Goal: Communication & Community: Answer question/provide support

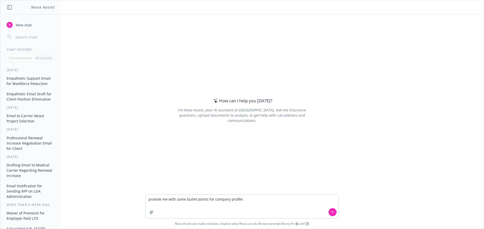
type textarea "provide me with some bullet points for company profile: https://www.rocketships…"
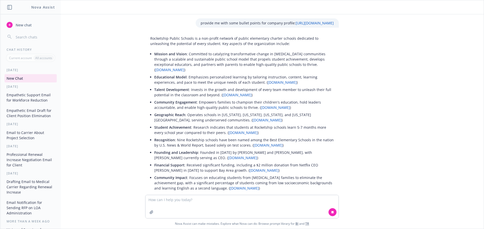
click at [238, 50] on li "Mission and Vision : Committed to catalyzing transformative change in low-incom…" at bounding box center [243, 61] width 179 height 23
click at [185, 47] on div "Rocketship Public Schools is a non-profit network of public elementary charter …" at bounding box center [241, 119] width 193 height 170
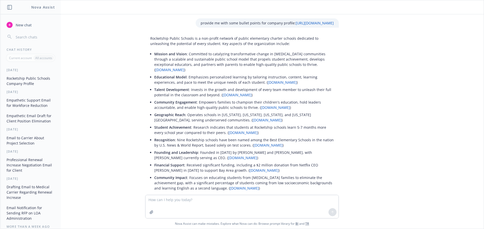
click at [269, 49] on div "Rocketship Public Schools is a non-profit network of public elementary charter …" at bounding box center [241, 119] width 193 height 170
drag, startPoint x: 289, startPoint y: 40, endPoint x: 196, endPoint y: 47, distance: 93.7
click at [196, 47] on div "Rocketship Public Schools is a non-profit network of public elementary charter …" at bounding box center [241, 119] width 193 height 170
copy p "dedicated to unleashing the potential of every student."
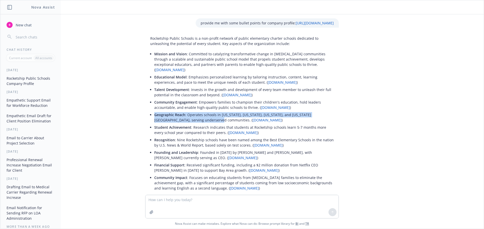
drag, startPoint x: 151, startPoint y: 111, endPoint x: 195, endPoint y: 115, distance: 44.0
click at [195, 115] on p "Geographic Reach : Operates schools in California, Wisconsin, Tennessee, and Wa…" at bounding box center [243, 117] width 179 height 11
copy p "Geographic Reach : Operates schools in California, Wisconsin, Tennessee, and Wa…"
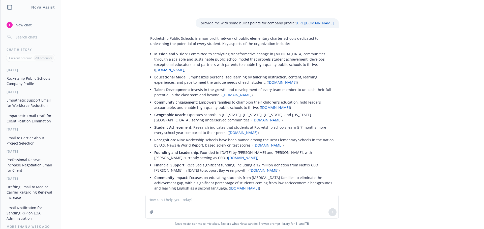
click at [99, 174] on div "provide me with some bullet points for company profile: https://www.rocketships…" at bounding box center [241, 104] width 483 height 181
click at [157, 65] on p "Mission and Vision : Committed to catalyzing transformative change in low-incom…" at bounding box center [243, 61] width 179 height 21
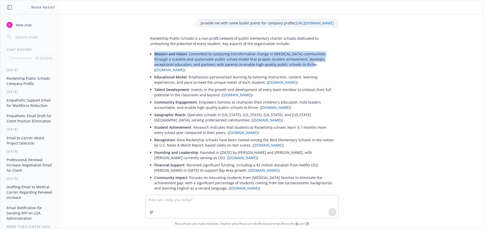
drag, startPoint x: 151, startPoint y: 55, endPoint x: 290, endPoint y: 65, distance: 138.9
click at [290, 65] on p "Mission and Vision : Committed to catalyzing transformative change in low-incom…" at bounding box center [243, 61] width 179 height 21
copy p "Mission and Vision : Committed to catalyzing transformative change in low-incom…"
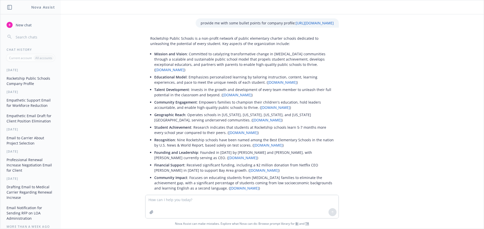
click at [197, 103] on p "Community Engagement : Empowers families to champion their children's education…" at bounding box center [243, 105] width 179 height 11
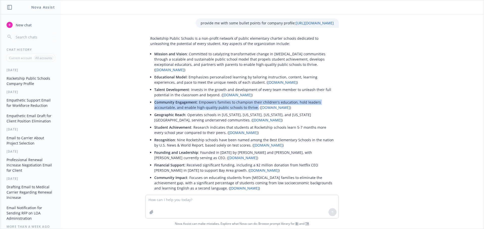
drag, startPoint x: 151, startPoint y: 98, endPoint x: 250, endPoint y: 103, distance: 99.1
click at [250, 103] on p "Community Engagement : Empowers families to champion their children's education…" at bounding box center [243, 105] width 179 height 11
copy p "Community Engagement : Empowers families to champion their children's education…"
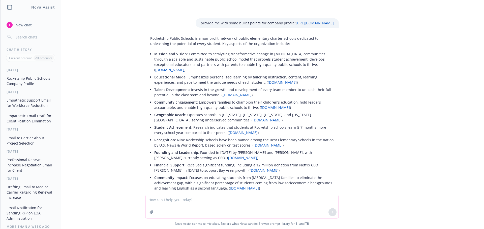
click at [172, 200] on textarea at bounding box center [241, 206] width 193 height 23
type textarea "what is their company culture?"
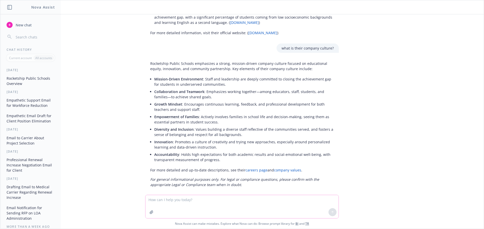
scroll to position [167, 0]
click at [165, 64] on p "Rocketship Public Schools emphasizes a strong, mission-driven company culture f…" at bounding box center [241, 65] width 183 height 11
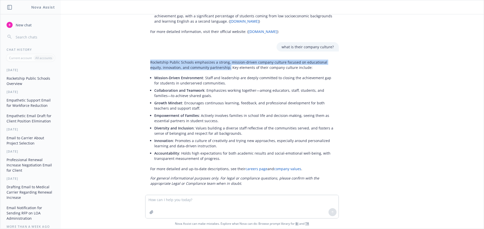
drag, startPoint x: 147, startPoint y: 58, endPoint x: 213, endPoint y: 62, distance: 66.1
click at [213, 62] on p "Rocketship Public Schools emphasizes a strong, mission-driven company culture f…" at bounding box center [241, 65] width 183 height 11
copy p "Rocketship Public Schools emphasizes a strong, mission-driven company culture f…"
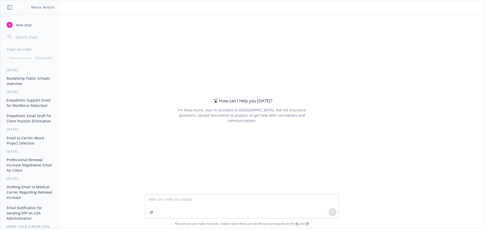
type textarea "r"
type textarea "provide bullet points that I can include in a leave of absence administration R…"
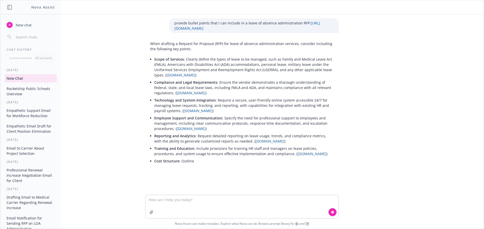
click at [364, 140] on div "provide bullet points that I can include in a leave of absence administration R…" at bounding box center [241, 104] width 483 height 181
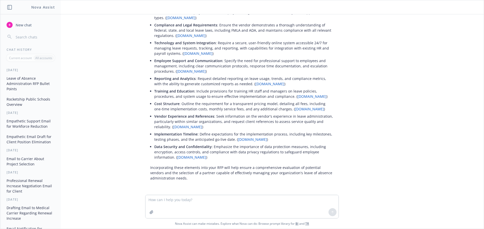
scroll to position [63, 0]
click at [164, 200] on textarea at bounding box center [241, 206] width 193 height 23
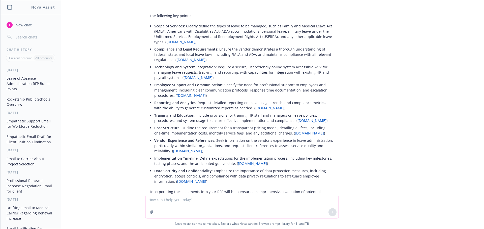
scroll to position [0, 0]
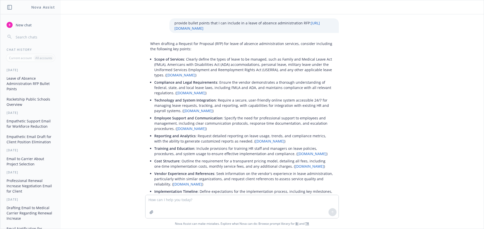
drag, startPoint x: 171, startPoint y: 23, endPoint x: 262, endPoint y: 29, distance: 91.4
click at [315, 33] on div "provide bullet points that I can include in a leave of absence administration R…" at bounding box center [253, 25] width 169 height 15
copy p "provide bullet points that I can include in a leave of absence administration R…"
click at [157, 199] on textarea at bounding box center [241, 206] width 193 height 23
paste textarea "provide bullet points that I can include in a leave of absence administration R…"
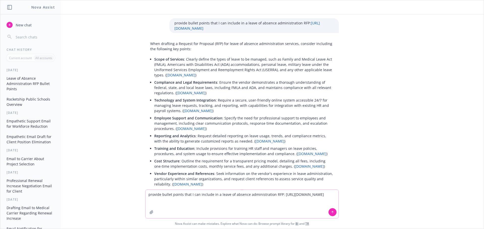
click at [277, 195] on textarea "provide bullet points that I can include in a leave of absence administration R…" at bounding box center [241, 204] width 193 height 28
drag, startPoint x: 212, startPoint y: 207, endPoint x: 141, endPoint y: 202, distance: 71.0
click at [141, 202] on div "provide bullet points that I can include in a leave of absence administration R…" at bounding box center [241, 209] width 483 height 39
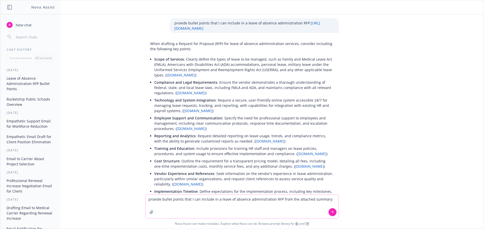
paste textarea "[URL][DOMAIN_NAME]"
type textarea "provide bullet points that I can include in a leave of absence administration R…"
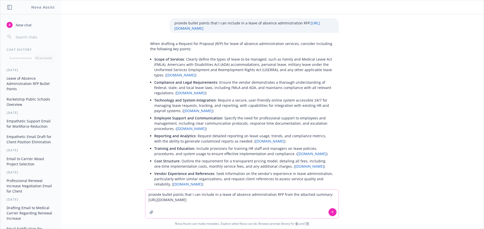
drag, startPoint x: 215, startPoint y: 206, endPoint x: 208, endPoint y: 207, distance: 7.1
click at [208, 207] on textarea "provide bullet points that I can include in a leave of absence administration R…" at bounding box center [241, 204] width 193 height 28
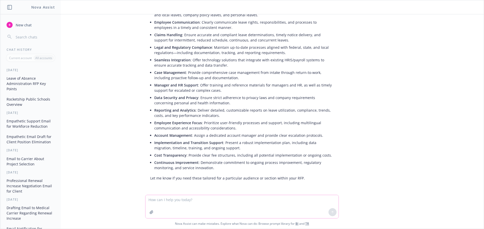
scroll to position [238, 0]
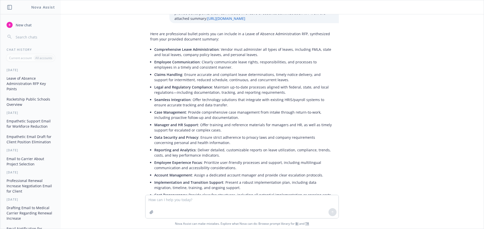
click at [225, 71] on li "Employee Communication : Clearly communicate leave rights, responsibilities, an…" at bounding box center [243, 64] width 179 height 13
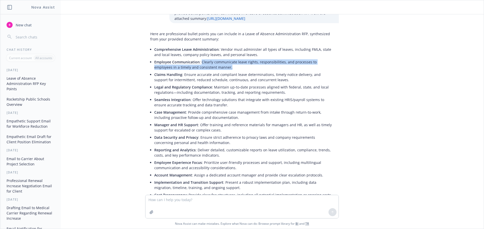
drag, startPoint x: 197, startPoint y: 73, endPoint x: 208, endPoint y: 78, distance: 11.5
click at [208, 71] on li "Employee Communication : Clearly communicate leave rights, responsibilities, an…" at bounding box center [243, 64] width 179 height 13
copy li "Clearly communicate leave rights, responsibilities, and processes to employees …"
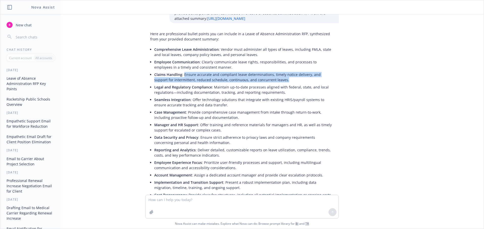
drag, startPoint x: 181, startPoint y: 85, endPoint x: 282, endPoint y: 92, distance: 101.7
click at [282, 84] on li "Claims Handling : Ensure accurate and compliant leave determinations, timely no…" at bounding box center [243, 77] width 179 height 13
copy li "Ensure accurate and compliant leave determinations, timely notice delivery, and…"
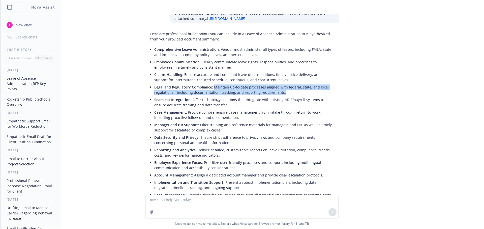
drag, startPoint x: 210, startPoint y: 98, endPoint x: 280, endPoint y: 101, distance: 70.1
click at [280, 96] on li "Legal and Regulatory Compliance : Maintain up-to-date processes aligned with fe…" at bounding box center [243, 90] width 179 height 13
copy li "Maintain up-to-date processes aligned with federal, state, and local regulation…"
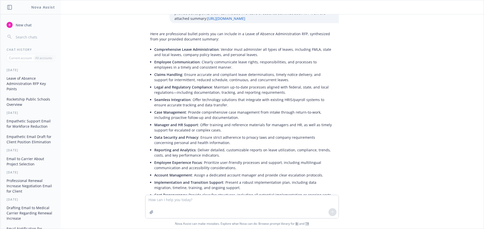
click at [375, 154] on div "provide bullet points that I can include in a leave of absence administration R…" at bounding box center [241, 104] width 483 height 181
click at [243, 109] on li "Seamless Integration : Offer technology solutions that integrate with existing …" at bounding box center [243, 102] width 179 height 13
drag, startPoint x: 315, startPoint y: 112, endPoint x: 318, endPoint y: 112, distance: 3.3
click at [315, 109] on li "Seamless Integration : Offer technology solutions that integrate with existing …" at bounding box center [243, 102] width 179 height 13
drag, startPoint x: 313, startPoint y: 111, endPoint x: 213, endPoint y: 118, distance: 100.3
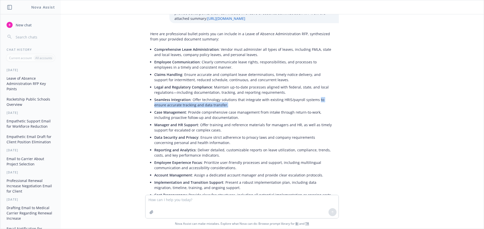
click at [213, 109] on li "Seamless Integration : Offer technology solutions that integrate with existing …" at bounding box center [243, 102] width 179 height 13
copy li "to ensure accurate tracking and data transfer."
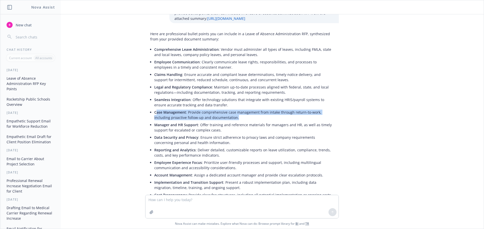
drag, startPoint x: 152, startPoint y: 123, endPoint x: 211, endPoint y: 126, distance: 59.8
click at [229, 121] on li "Case Management : Provide comprehensive case management from intake through ret…" at bounding box center [243, 115] width 179 height 13
copy li "ase Management : Provide comprehensive case management from intake through retu…"
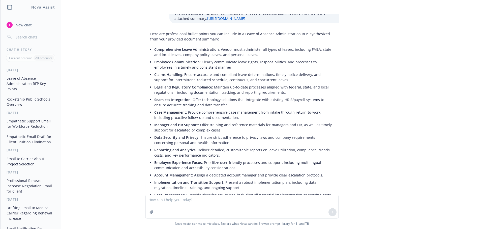
click at [171, 134] on li "Manager and HR Support : Offer training and reference materials for managers an…" at bounding box center [243, 127] width 179 height 13
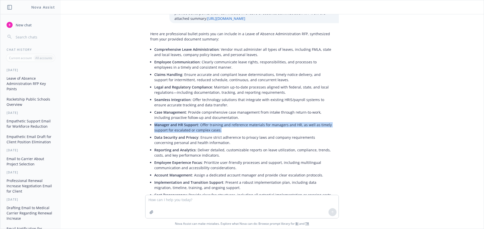
drag, startPoint x: 151, startPoint y: 135, endPoint x: 221, endPoint y: 142, distance: 70.5
click at [221, 134] on li "Manager and HR Support : Offer training and reference materials for managers an…" at bounding box center [243, 127] width 179 height 13
copy li "Manager and HR Support : Offer training and reference materials for managers an…"
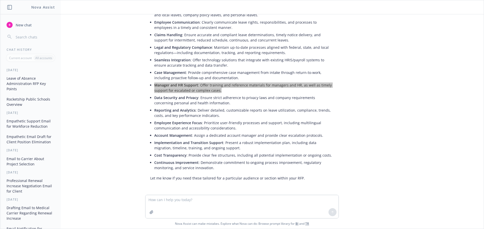
scroll to position [288, 0]
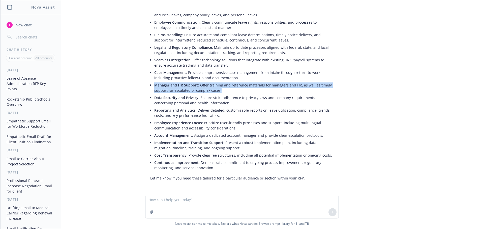
click at [192, 103] on li "Data Security and Privacy : Ensure strict adherence to privacy laws and company…" at bounding box center [243, 100] width 179 height 13
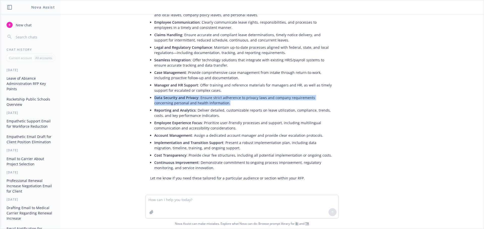
drag, startPoint x: 151, startPoint y: 97, endPoint x: 207, endPoint y: 103, distance: 55.9
click at [207, 103] on li "Data Security and Privacy : Ensure strict adherence to privacy laws and company…" at bounding box center [243, 100] width 179 height 13
copy li "Data Security and Privacy : Ensure strict adherence to privacy laws and company…"
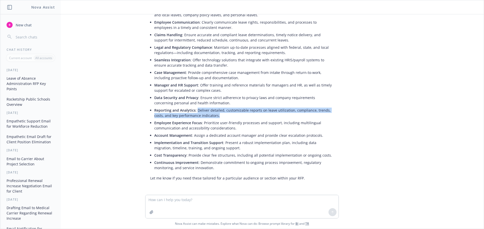
drag, startPoint x: 192, startPoint y: 111, endPoint x: 216, endPoint y: 115, distance: 24.3
click at [216, 115] on li "Reporting and Analytics : Deliver detailed, customizable reports on leave utili…" at bounding box center [243, 113] width 179 height 13
copy li "Deliver detailed, customizable reports on leave utilization, compliance, trends…"
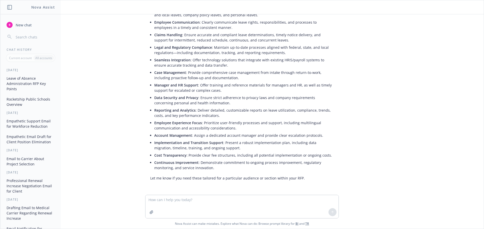
click at [154, 124] on span "Employee Experience Focus" at bounding box center [178, 123] width 48 height 5
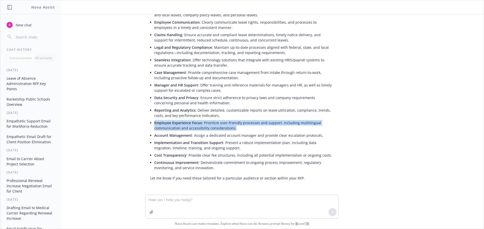
drag, startPoint x: 151, startPoint y: 124, endPoint x: 234, endPoint y: 128, distance: 83.7
click at [234, 128] on li "Employee Experience Focus : Prioritize user-friendly processes and support, inc…" at bounding box center [243, 125] width 179 height 13
copy li "Employee Experience Focus : Prioritize user-friendly processes and support, inc…"
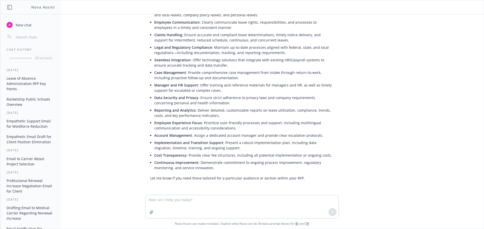
click at [244, 146] on li "Implementation and Transition Support : Present a robust implementation plan, i…" at bounding box center [243, 145] width 179 height 13
drag, startPoint x: 258, startPoint y: 137, endPoint x: 316, endPoint y: 138, distance: 58.2
click at [316, 138] on li "Account Management : Assign a dedicated account manager and provide clear escal…" at bounding box center [243, 135] width 179 height 7
click at [160, 145] on span "Implementation and Transition Support" at bounding box center [188, 143] width 69 height 5
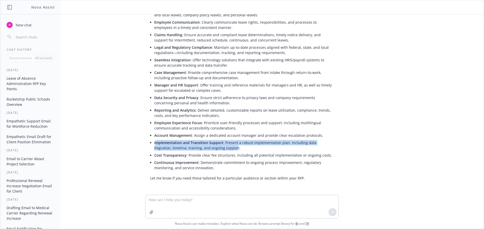
drag, startPoint x: 151, startPoint y: 143, endPoint x: 214, endPoint y: 148, distance: 62.4
click at [214, 148] on li "Implementation and Transition Support : Present a robust implementation plan, i…" at bounding box center [243, 145] width 179 height 13
click at [190, 150] on li "Implementation and Transition Support : Present a robust implementation plan, i…" at bounding box center [243, 145] width 179 height 13
drag, startPoint x: 150, startPoint y: 144, endPoint x: 217, endPoint y: 148, distance: 67.1
click at [217, 148] on div "Here are professional bullet points you can include in a Leave of Absence Admin…" at bounding box center [241, 86] width 193 height 194
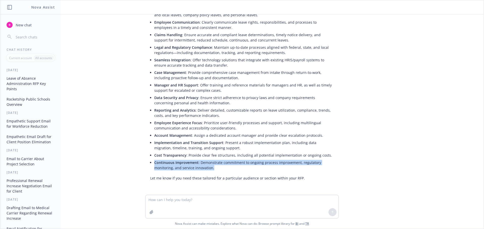
drag, startPoint x: 150, startPoint y: 163, endPoint x: 214, endPoint y: 167, distance: 63.9
click at [214, 167] on li "Continuous Improvement : Demonstrate commitment to ongoing process improvement,…" at bounding box center [243, 165] width 179 height 13
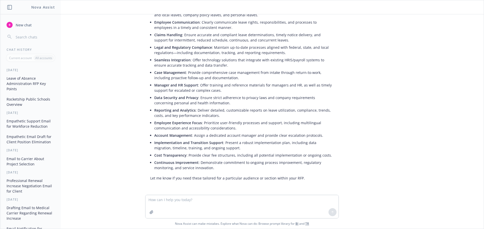
click at [101, 194] on div at bounding box center [241, 192] width 475 height 6
click at [147, 200] on textarea "write" at bounding box center [241, 207] width 193 height 24
click at [165, 201] on textarea "rewrite" at bounding box center [241, 207] width 193 height 24
paste textarea "The ideal partner will be expected to assist in the design, implementation, and…"
type textarea "rewrite: The ideal partner will be expected to assist in the design, implementa…"
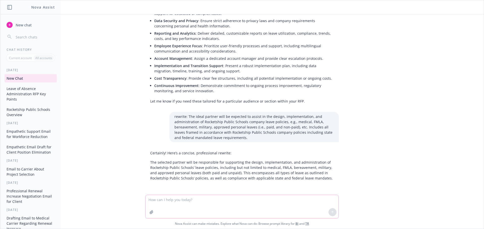
scroll to position [366, 0]
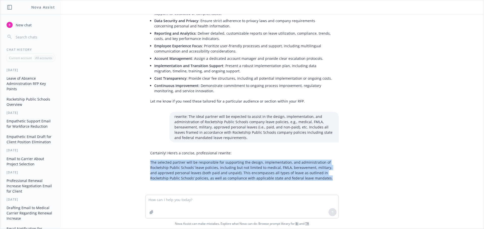
drag, startPoint x: 147, startPoint y: 163, endPoint x: 310, endPoint y: 179, distance: 164.2
click at [310, 179] on p "The selected partner will be responsible for supporting the design, implementat…" at bounding box center [241, 170] width 183 height 21
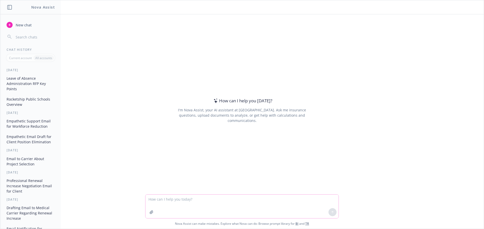
click at [162, 200] on textarea at bounding box center [241, 207] width 193 height 24
paste textarea "Thank you again for the below as the document was beneficial in ensuring the RF…"
type textarea "rewrite: Thank you again for the below as the document was beneficial in ensuri…"
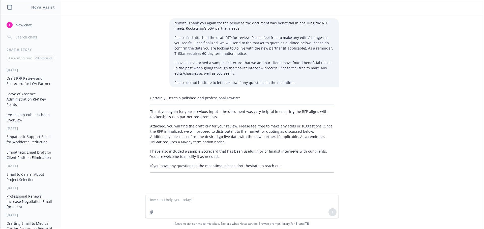
click at [185, 122] on div "Certainly! Here’s a polished and professional rewrite: Thank you again for your…" at bounding box center [241, 134] width 193 height 82
click at [191, 159] on p "I have also included a sample Scorecard that has been useful in prior finalist …" at bounding box center [241, 154] width 183 height 11
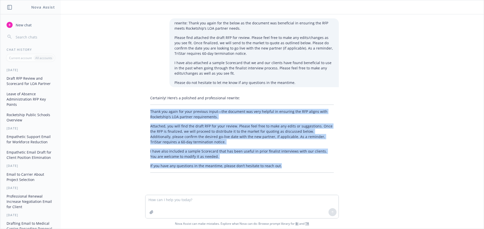
drag, startPoint x: 148, startPoint y: 113, endPoint x: 216, endPoint y: 138, distance: 72.1
click at [277, 165] on div "Certainly! Here’s a polished and professional rewrite: Thank you again for your…" at bounding box center [241, 134] width 193 height 82
copy div "Thank you again for your previous input—the document was very helpful in ensuri…"
